Goal: Transaction & Acquisition: Purchase product/service

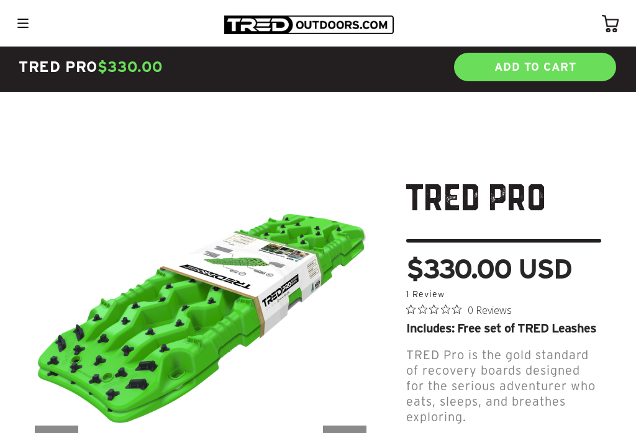
click at [14, 27] on div at bounding box center [22, 24] width 21 height 20
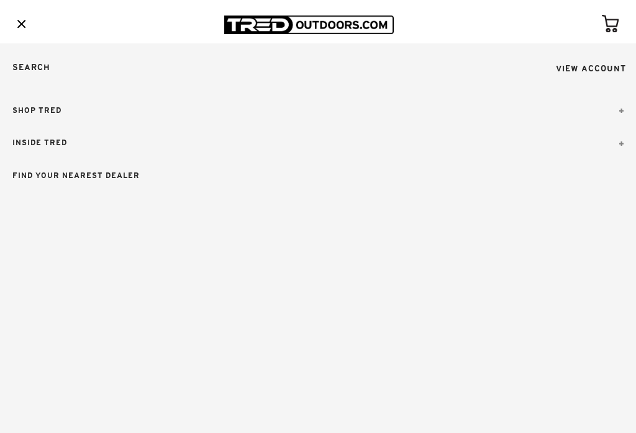
click at [17, 112] on link "SHOP TRED" at bounding box center [318, 110] width 636 height 33
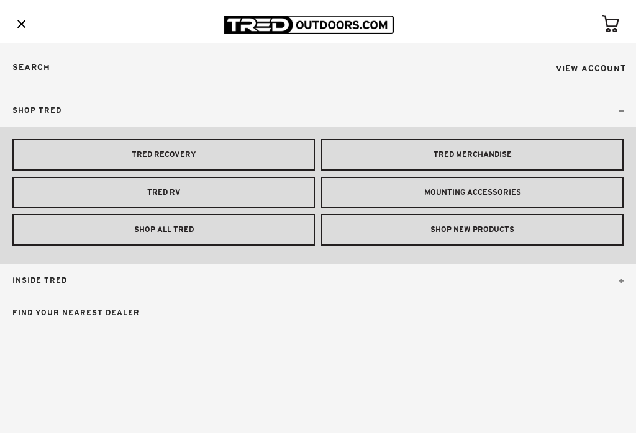
click at [539, 194] on link "MOUNTING ACCESSORIES" at bounding box center [472, 193] width 302 height 32
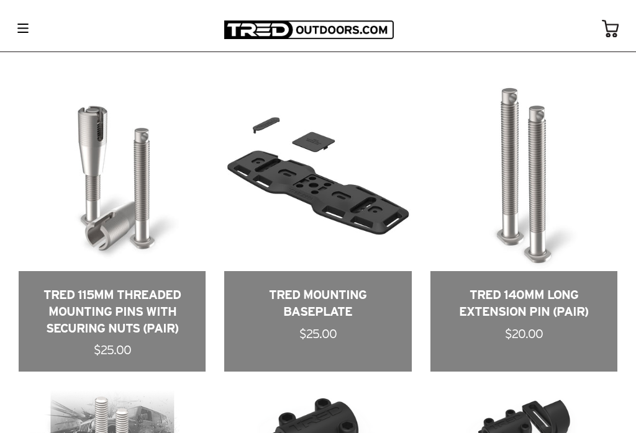
scroll to position [528, 0]
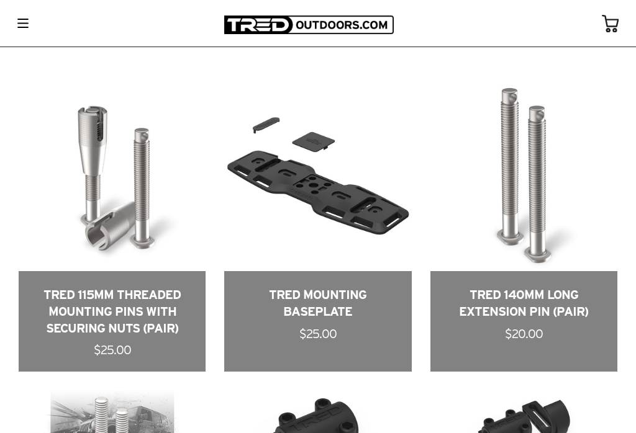
click at [101, 346] on link at bounding box center [112, 227] width 187 height 287
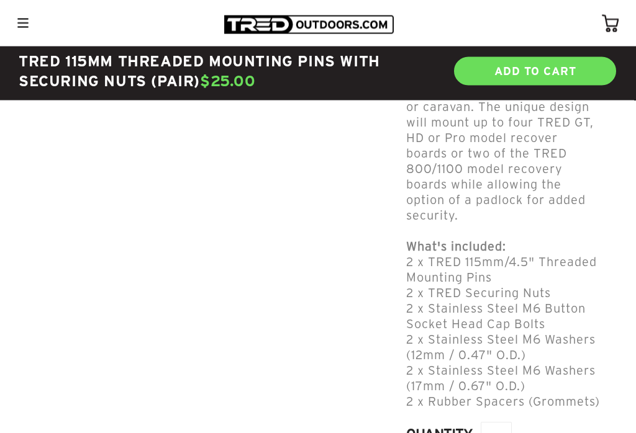
scroll to position [648, 0]
click at [550, 75] on link "ADD TO CART" at bounding box center [535, 71] width 165 height 31
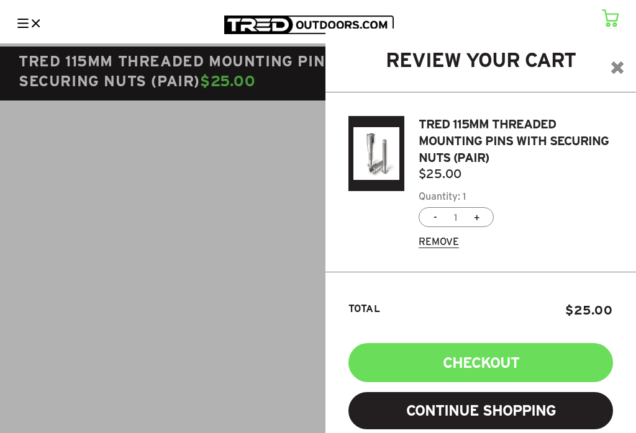
scroll to position [19, 0]
click at [474, 212] on link "plus" at bounding box center [477, 217] width 6 height 14
click at [437, 215] on link "minus" at bounding box center [435, 217] width 4 height 14
type input "1"
click at [442, 216] on input "3" at bounding box center [455, 217] width 37 height 11
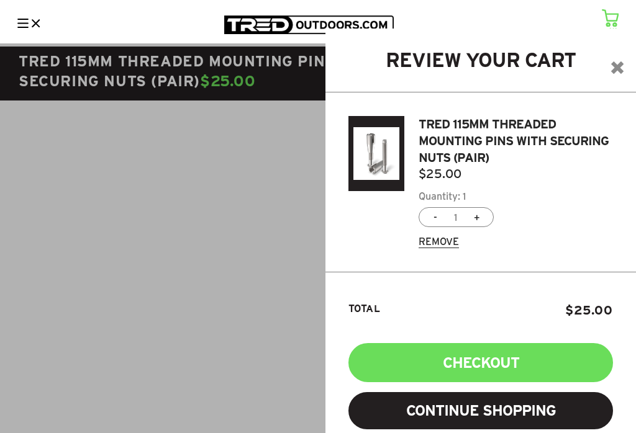
click at [474, 210] on link "plus" at bounding box center [477, 217] width 6 height 14
type input "5"
click at [437, 212] on link "minus" at bounding box center [435, 217] width 4 height 14
type input "1"
click at [474, 210] on link "plus" at bounding box center [477, 217] width 6 height 14
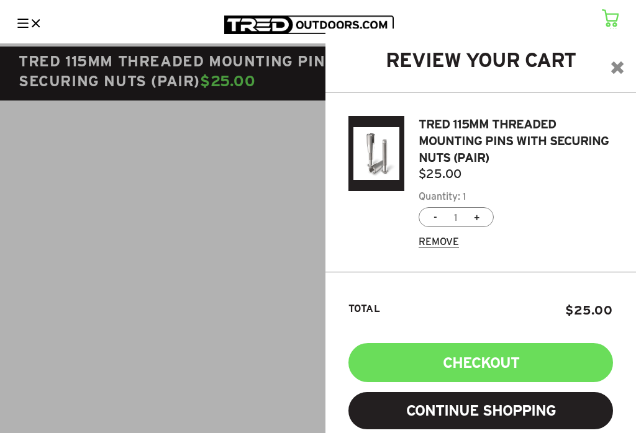
type input "7"
click at [437, 217] on link "minus" at bounding box center [435, 217] width 4 height 14
type input "1"
click at [435, 215] on div "1" at bounding box center [455, 217] width 75 height 20
click at [466, 213] on input "1" at bounding box center [455, 217] width 37 height 11
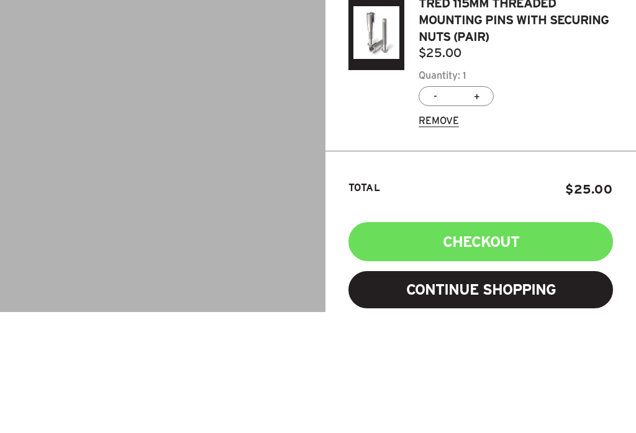
type input "*"
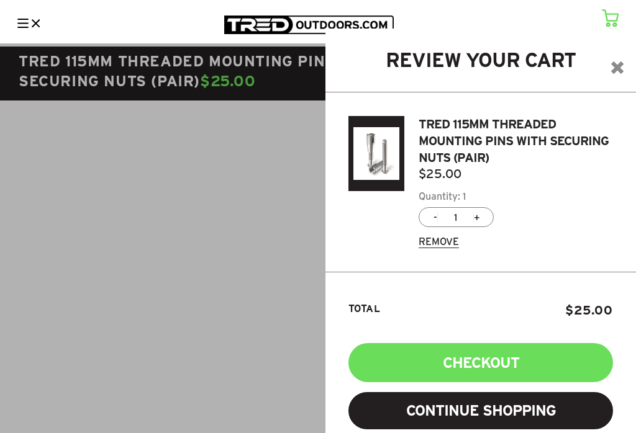
click at [458, 212] on input "1" at bounding box center [455, 217] width 37 height 11
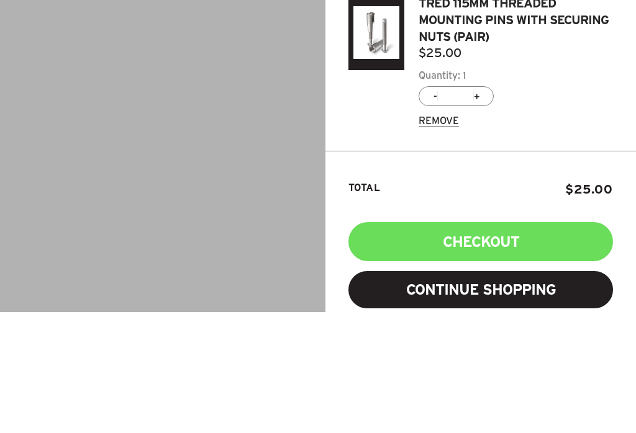
type input "4"
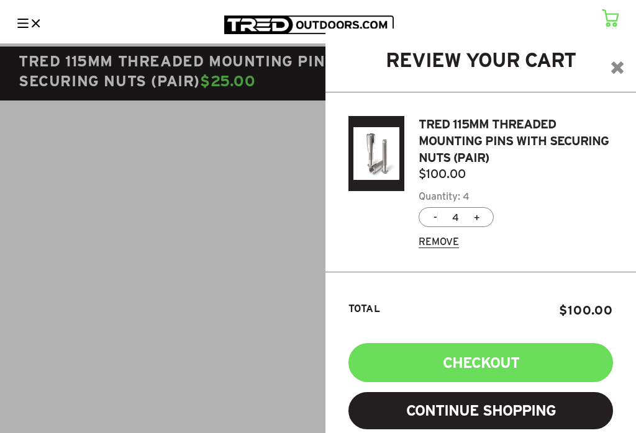
click at [464, 212] on input "4" at bounding box center [455, 217] width 37 height 11
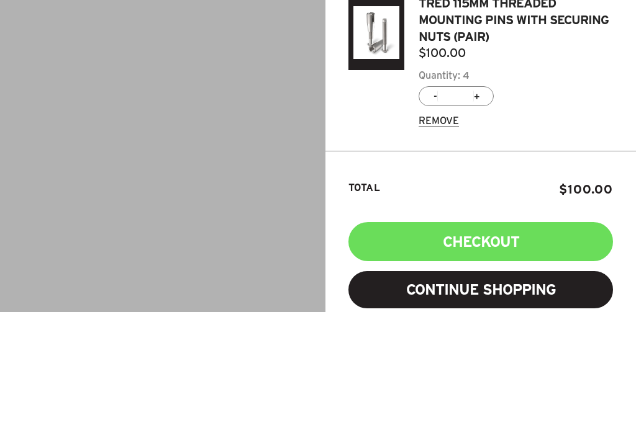
type input "2"
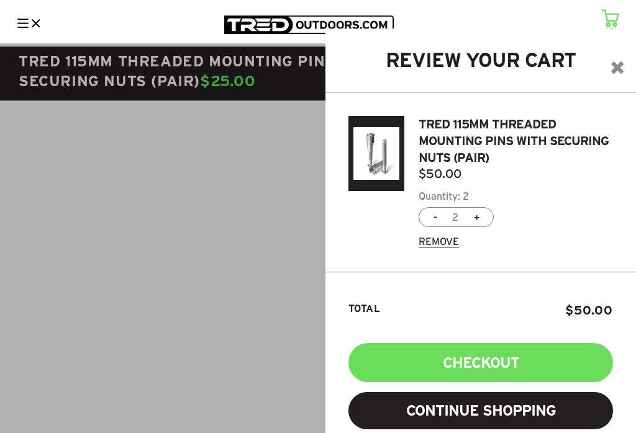
click at [505, 364] on button "Checkout" at bounding box center [480, 362] width 264 height 39
